Goal: Information Seeking & Learning: Learn about a topic

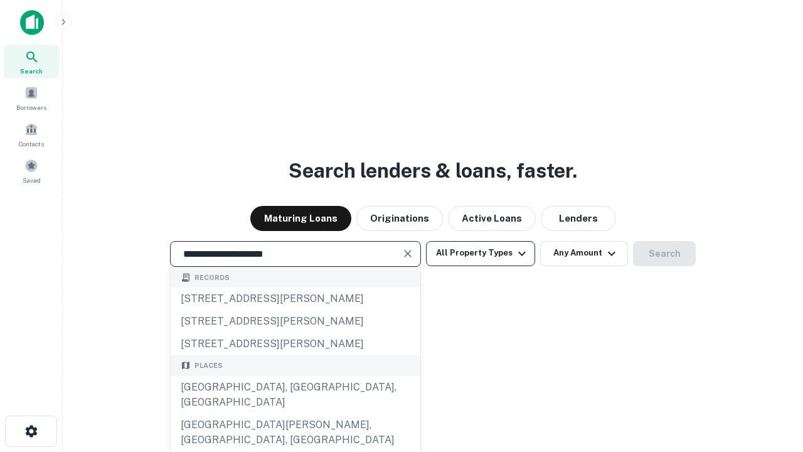
click at [295, 414] on div "[GEOGRAPHIC_DATA], [GEOGRAPHIC_DATA], [GEOGRAPHIC_DATA]" at bounding box center [296, 395] width 250 height 38
click at [481, 253] on button "All Property Types" at bounding box center [480, 253] width 109 height 25
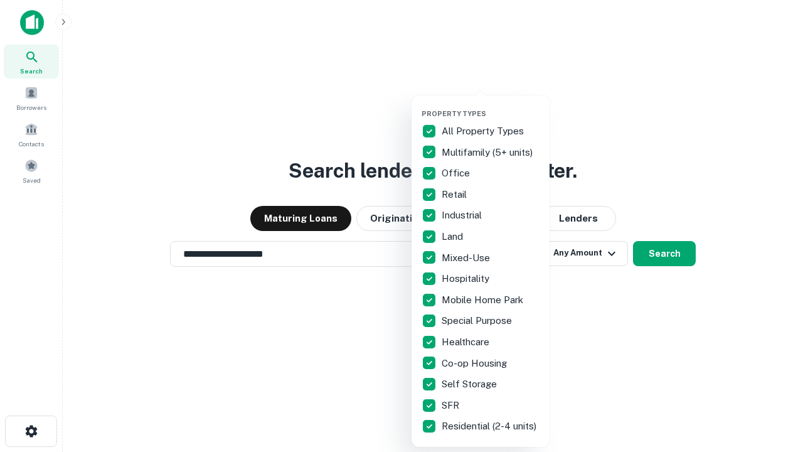
type input "**********"
click at [491, 105] on button "button" at bounding box center [491, 105] width 138 height 1
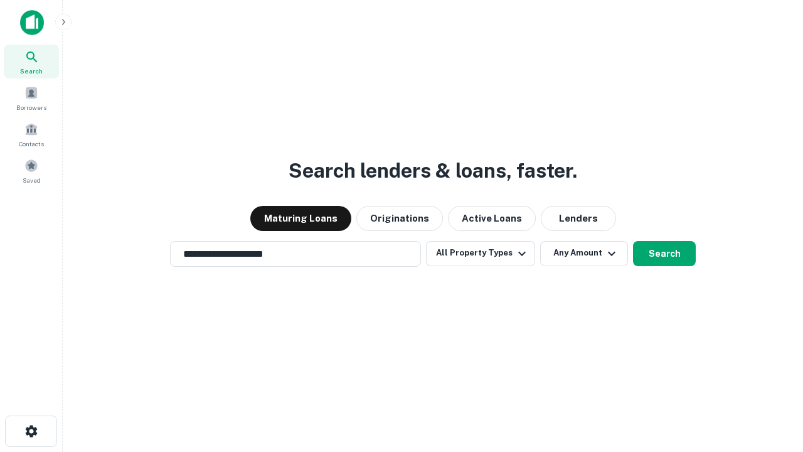
scroll to position [19, 0]
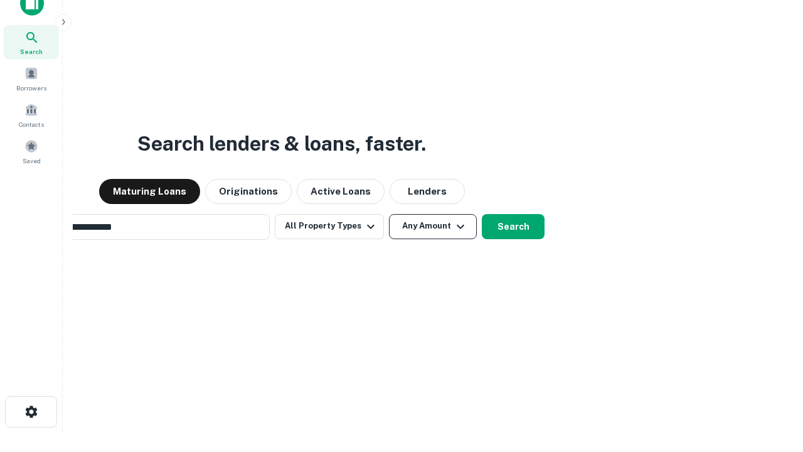
click at [389, 214] on button "Any Amount" at bounding box center [433, 226] width 88 height 25
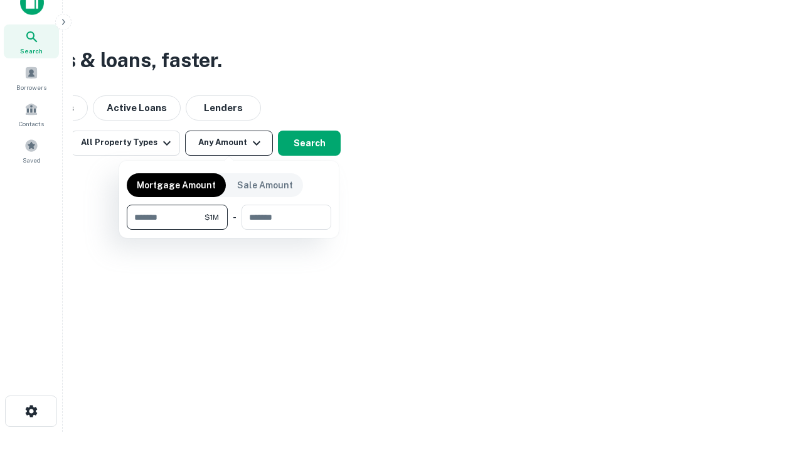
type input "*******"
click at [229, 230] on button "button" at bounding box center [229, 230] width 205 height 1
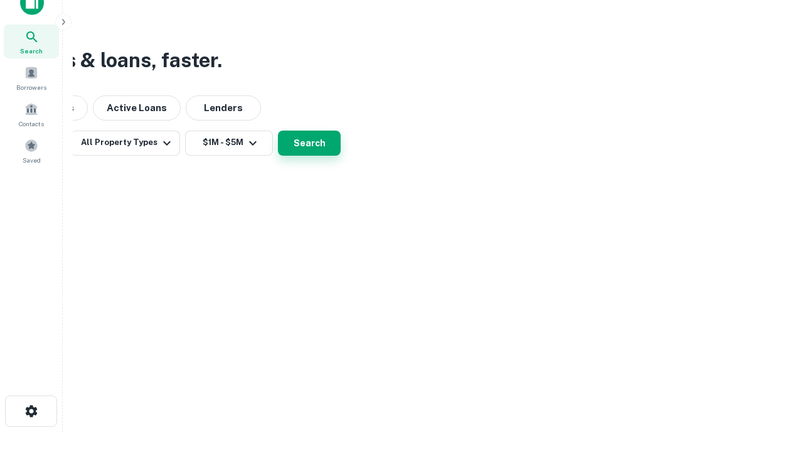
click at [341, 156] on button "Search" at bounding box center [309, 143] width 63 height 25
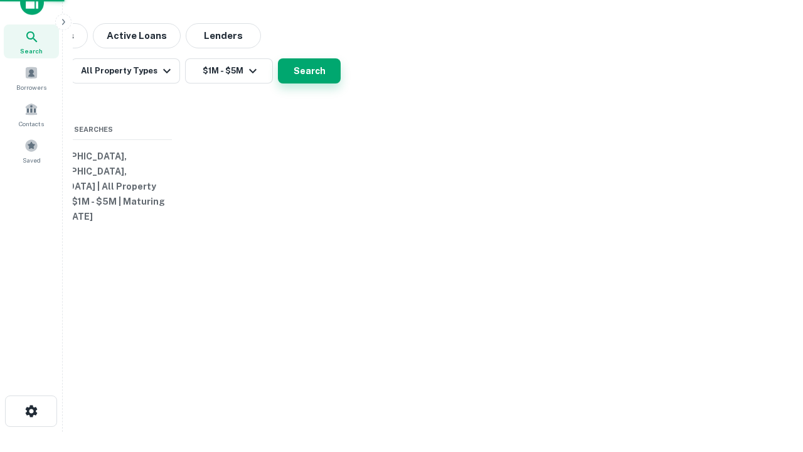
scroll to position [19, 0]
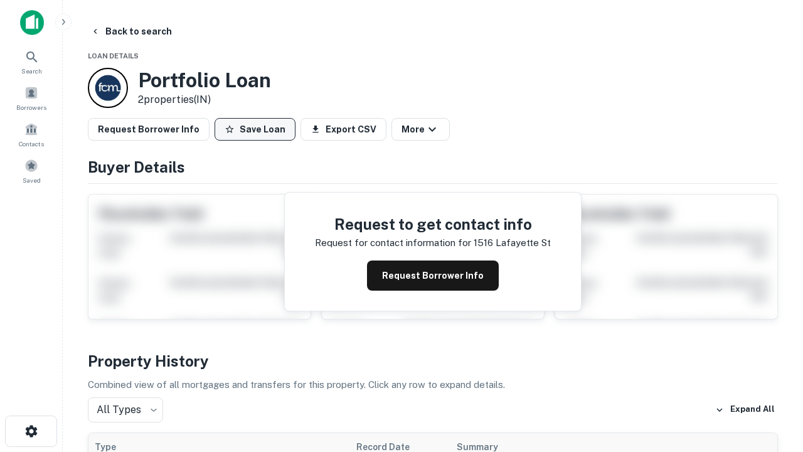
click at [255, 129] on button "Save Loan" at bounding box center [255, 129] width 81 height 23
click at [258, 129] on button "Loan Saved" at bounding box center [258, 129] width 87 height 23
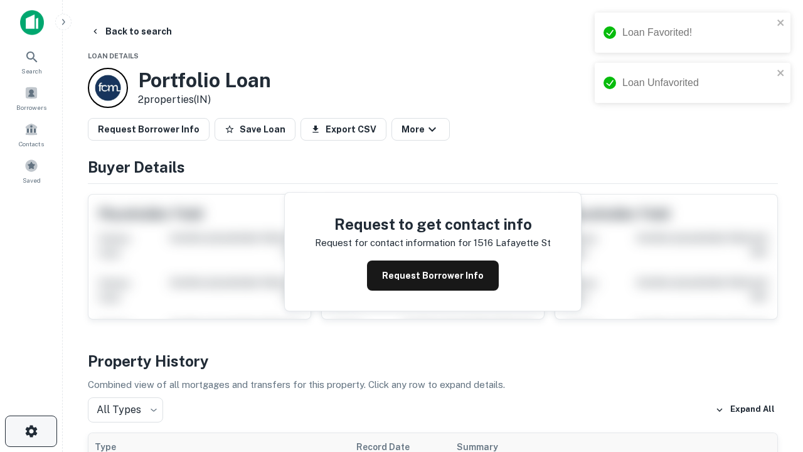
click at [31, 431] on icon "button" at bounding box center [31, 431] width 15 height 15
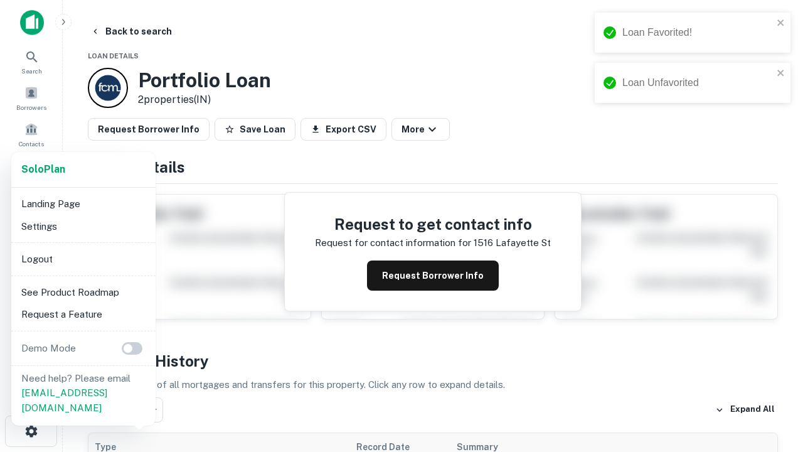
click at [83, 259] on li "Logout" at bounding box center [83, 259] width 134 height 23
